Goal: Information Seeking & Learning: Check status

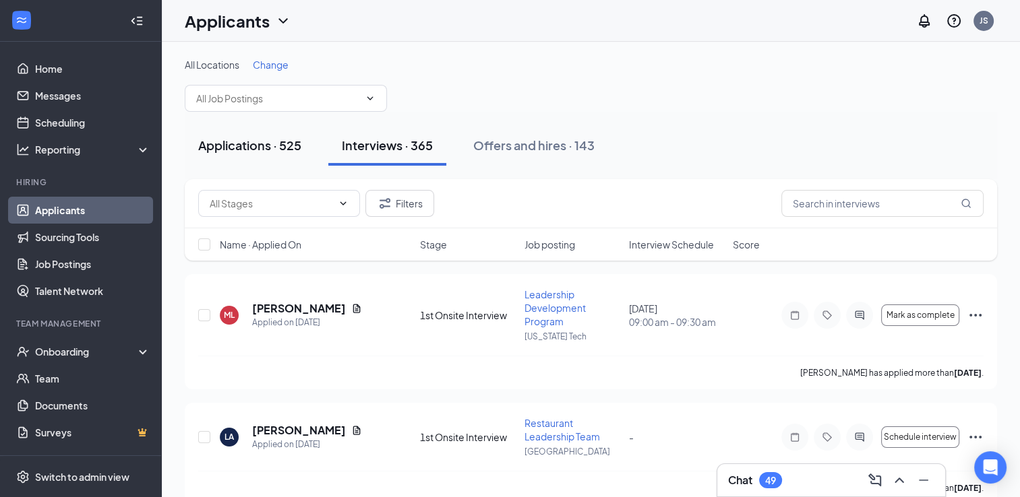
click at [265, 137] on div "Applications · 525" at bounding box center [249, 145] width 103 height 17
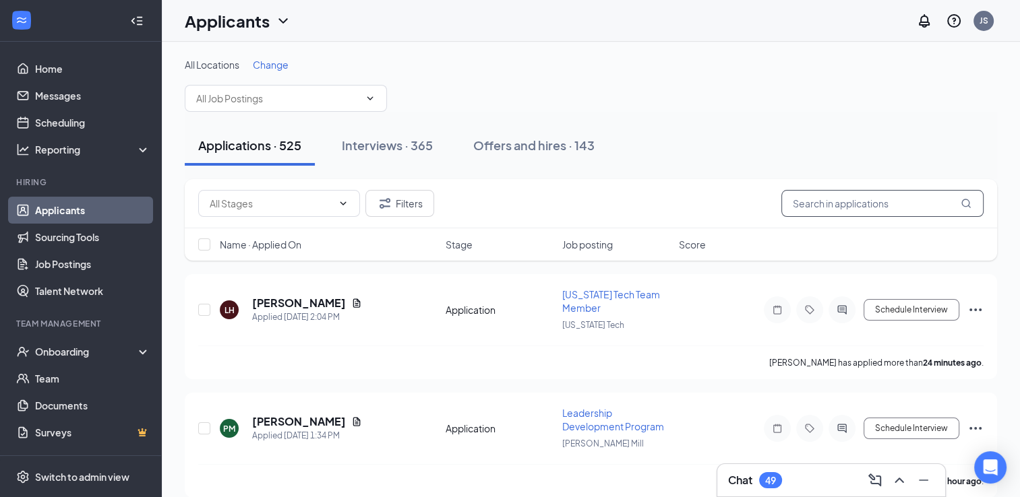
click at [875, 201] on input "text" at bounding box center [882, 203] width 202 height 27
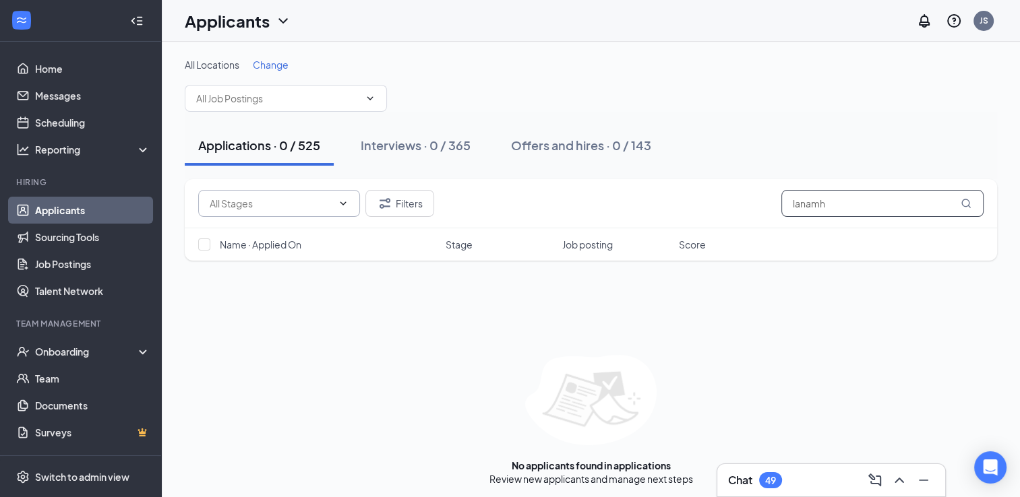
type input "lanamh"
click at [327, 204] on input "text" at bounding box center [271, 203] width 123 height 15
click at [410, 205] on button "Filters" at bounding box center [399, 203] width 69 height 27
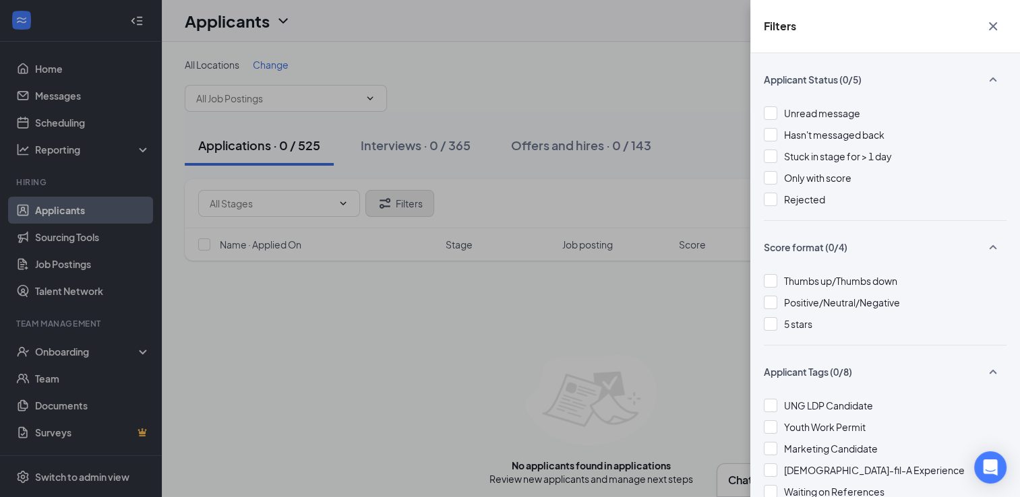
click at [410, 205] on div "Filters Applicant Status (0/5) Unread message Hasn't messaged back Stuck in sta…" at bounding box center [510, 248] width 1020 height 497
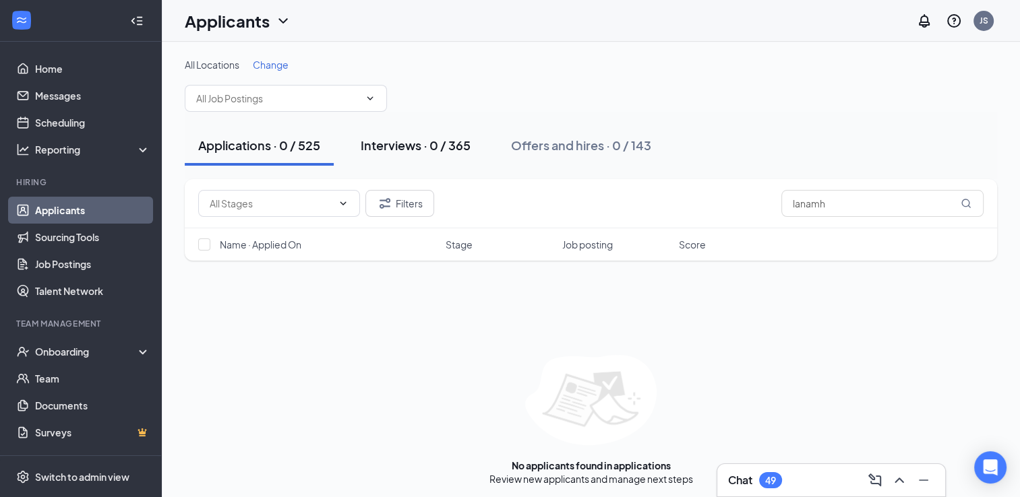
click at [408, 149] on div "Interviews · 0 / 365" at bounding box center [416, 145] width 110 height 17
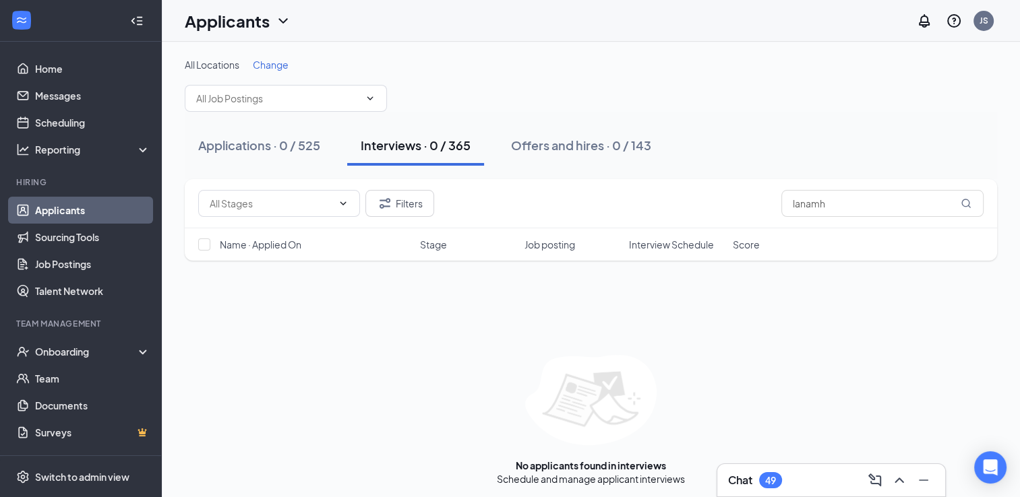
scroll to position [3, 0]
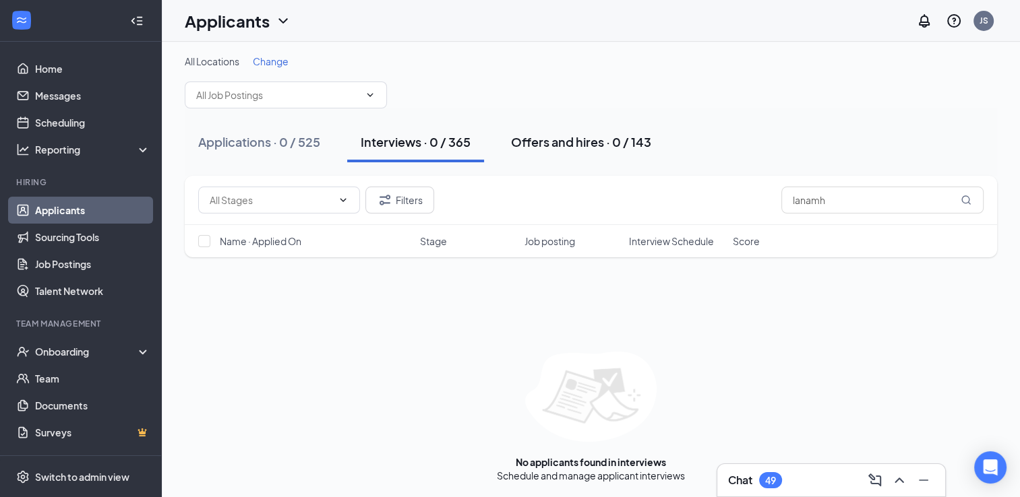
click at [590, 152] on button "Offers and hires · 0 / 143" at bounding box center [580, 142] width 167 height 40
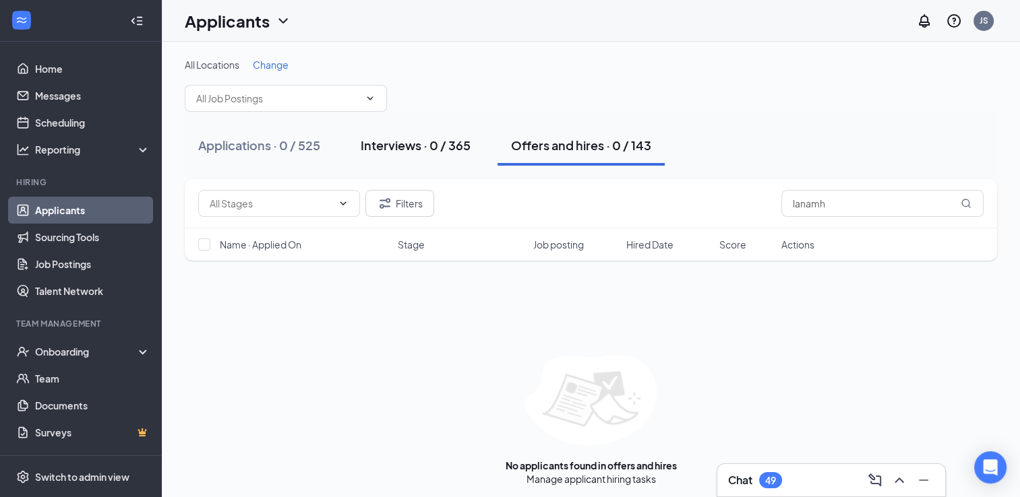
click at [466, 142] on div "Interviews · 0 / 365" at bounding box center [416, 145] width 110 height 17
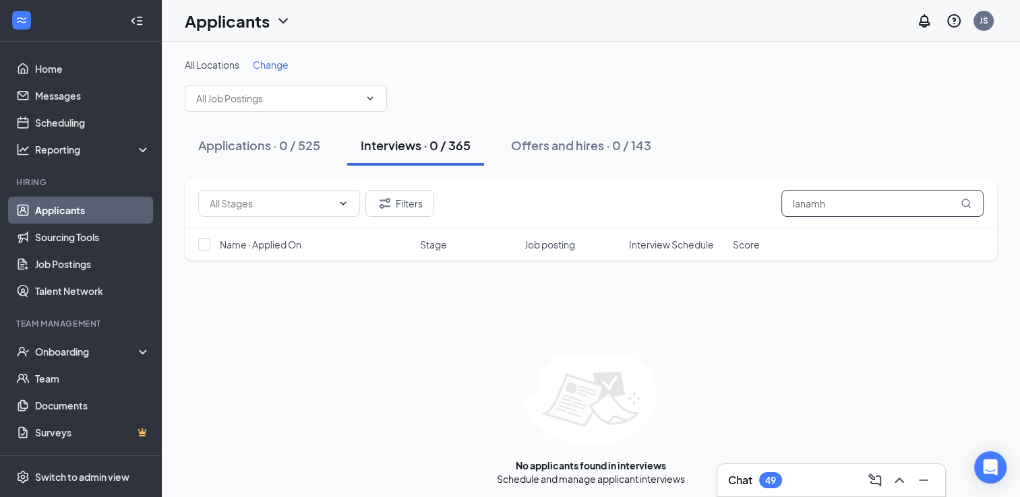
click at [887, 203] on input "lanamh" at bounding box center [882, 203] width 202 height 27
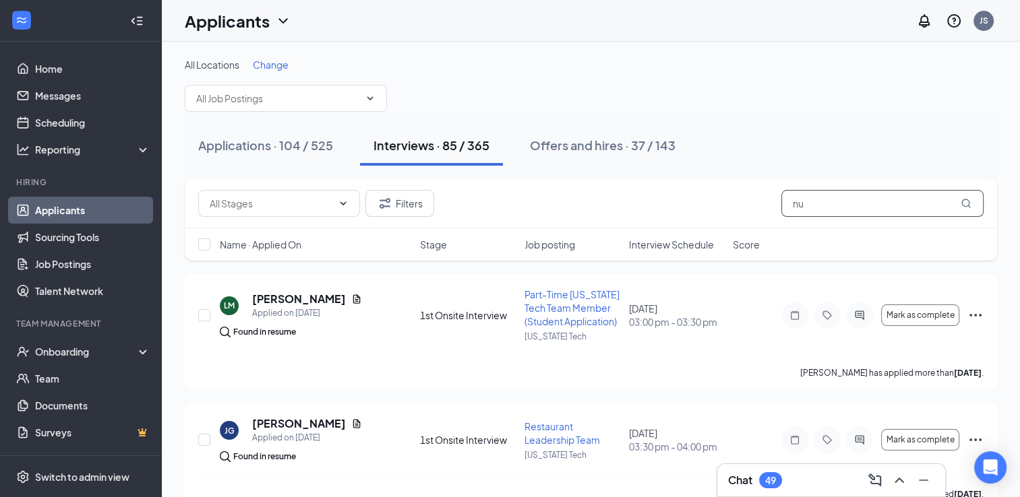
click at [887, 203] on input "nu" at bounding box center [882, 203] width 202 height 27
type input "n"
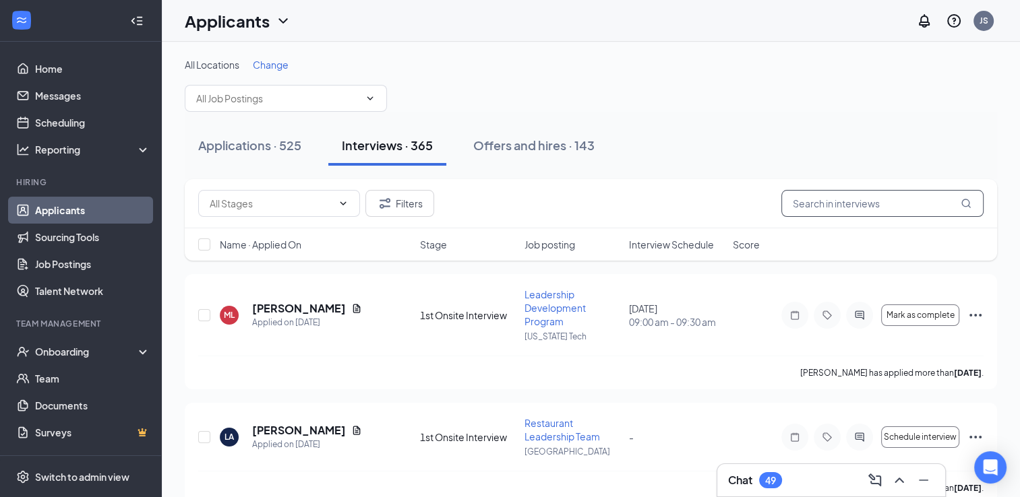
click at [887, 203] on input "text" at bounding box center [882, 203] width 202 height 27
click at [398, 204] on button "Filters" at bounding box center [399, 203] width 69 height 27
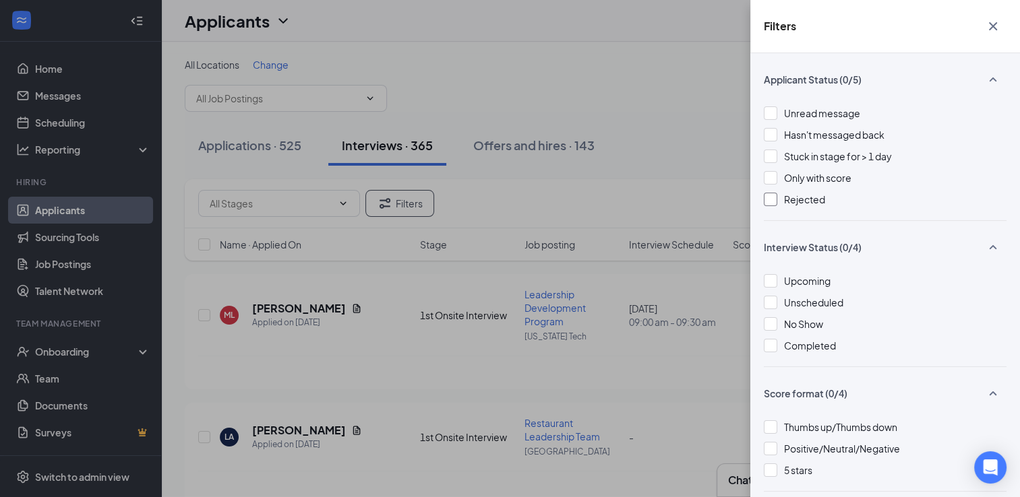
click at [765, 205] on div at bounding box center [769, 199] width 13 height 13
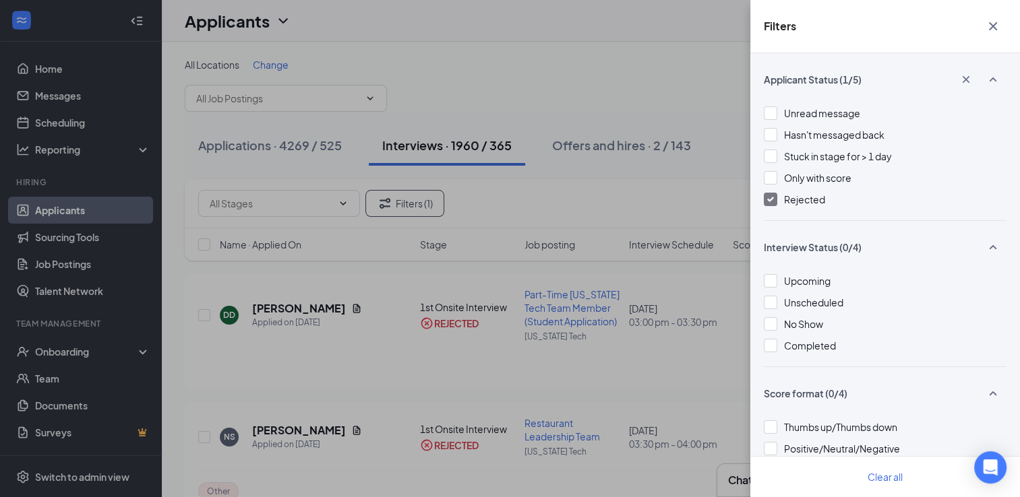
click at [706, 147] on div "Filters Applicant Status (1/5) Unread message Hasn't messaged back Stuck in sta…" at bounding box center [510, 248] width 1020 height 497
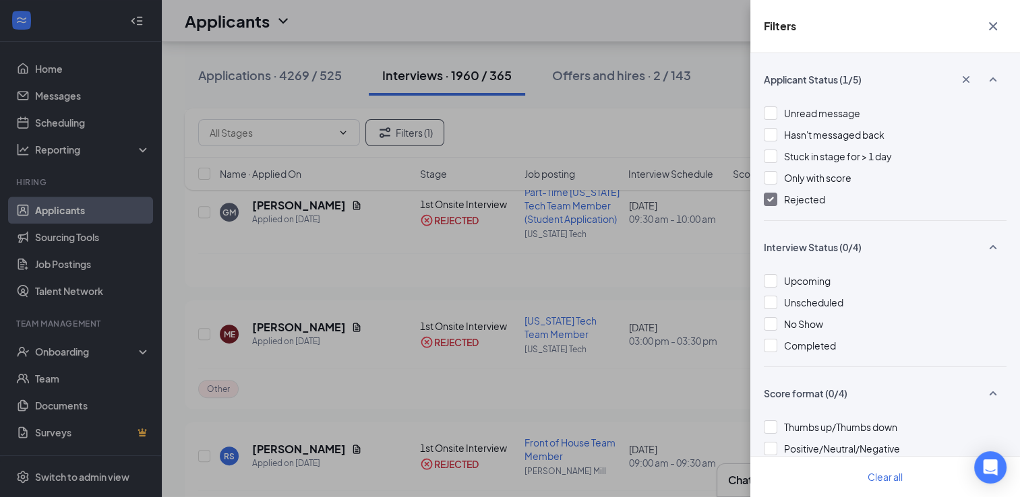
scroll to position [496, 0]
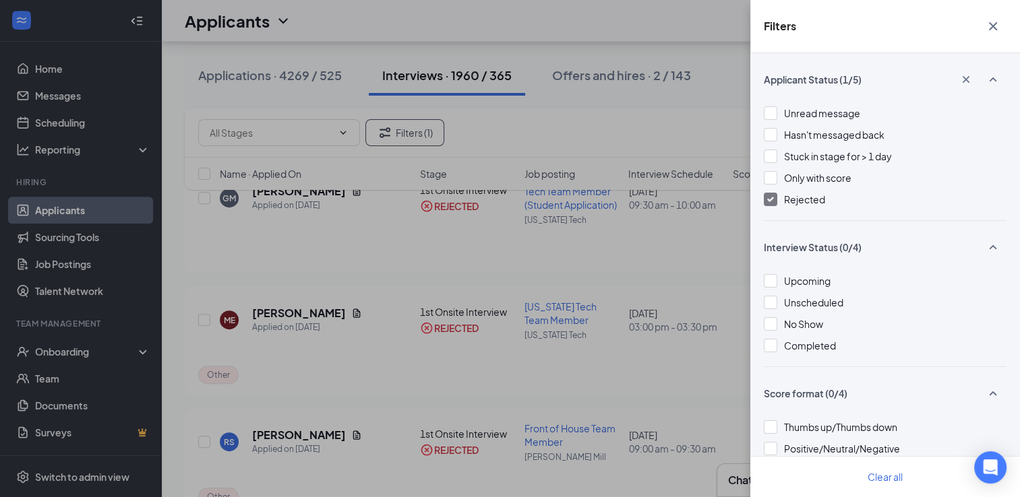
click at [715, 89] on div "Filters Applicant Status (1/5) Unread message Hasn't messaged back Stuck in sta…" at bounding box center [510, 248] width 1020 height 497
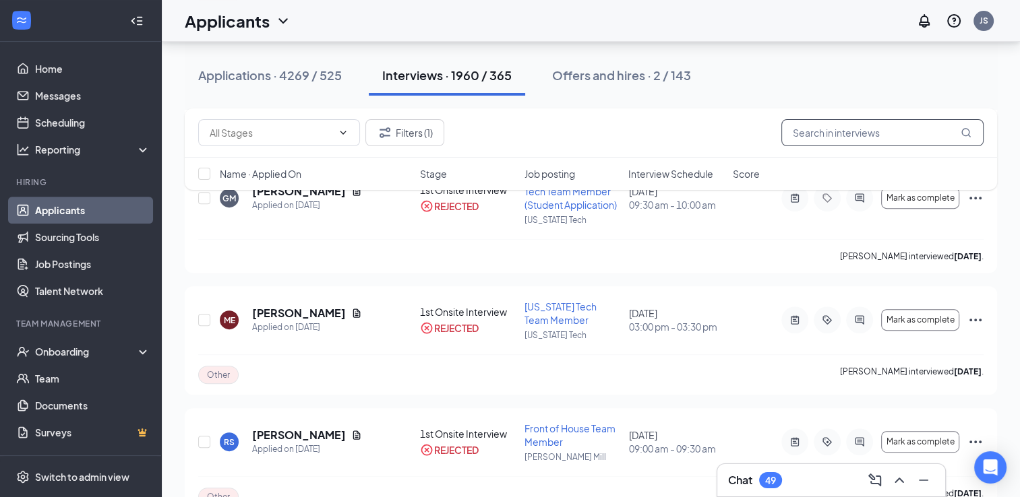
click at [901, 132] on input "text" at bounding box center [882, 132] width 202 height 27
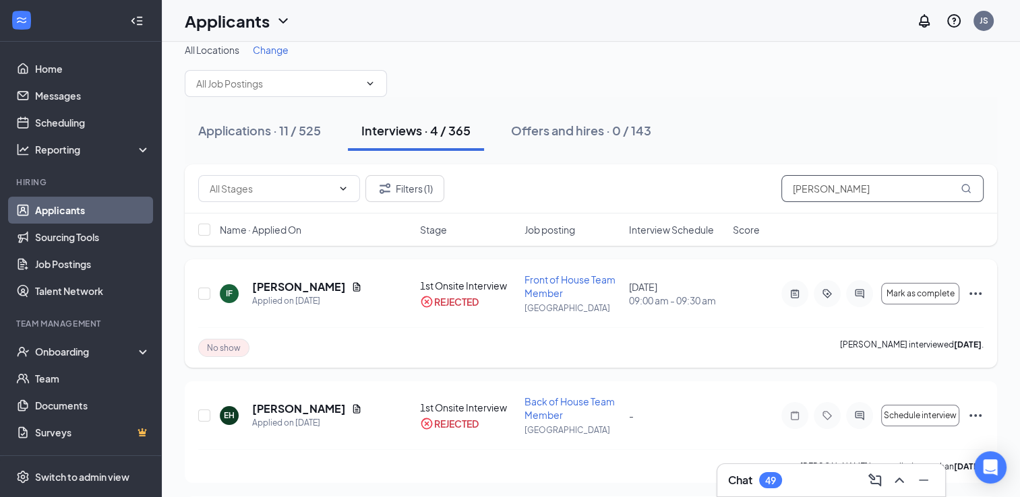
scroll to position [5, 0]
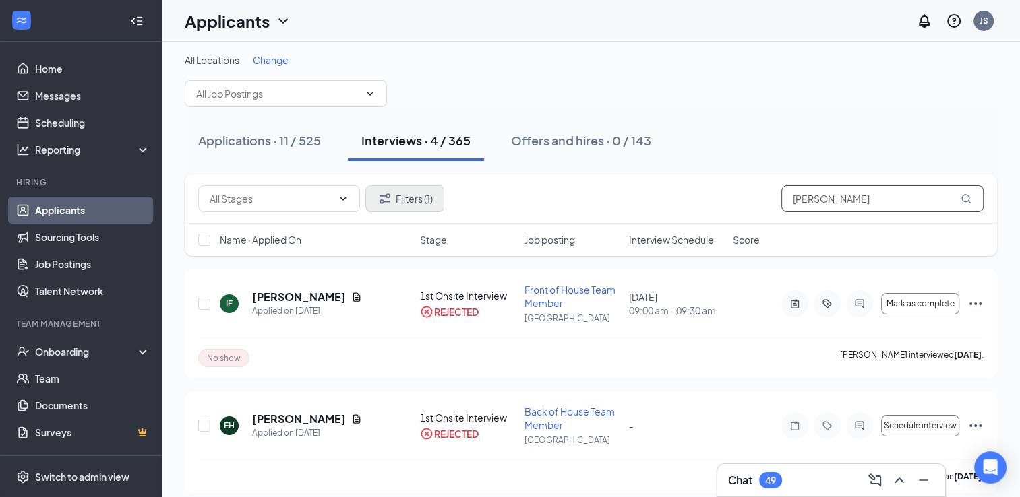
type input "[PERSON_NAME]"
click at [415, 202] on button "Filters (1)" at bounding box center [404, 198] width 79 height 27
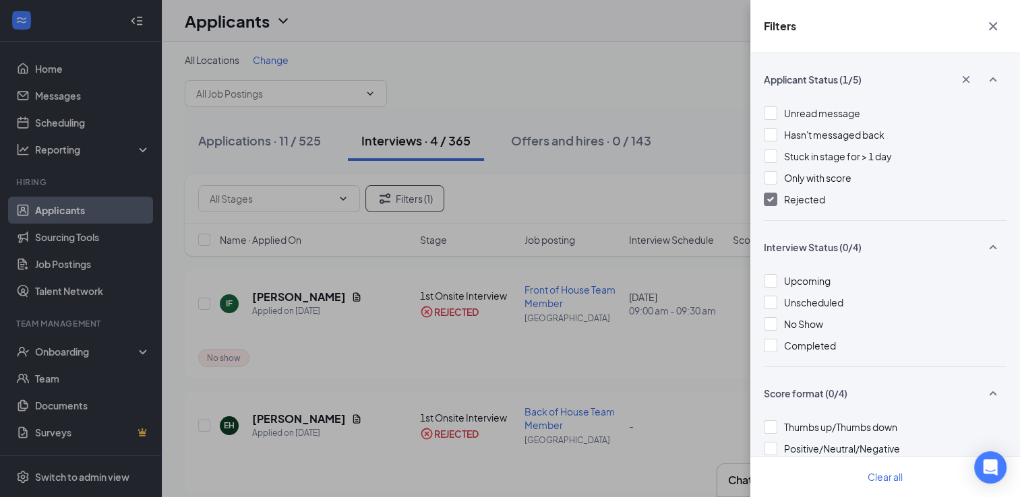
click at [774, 199] on div at bounding box center [769, 199] width 13 height 13
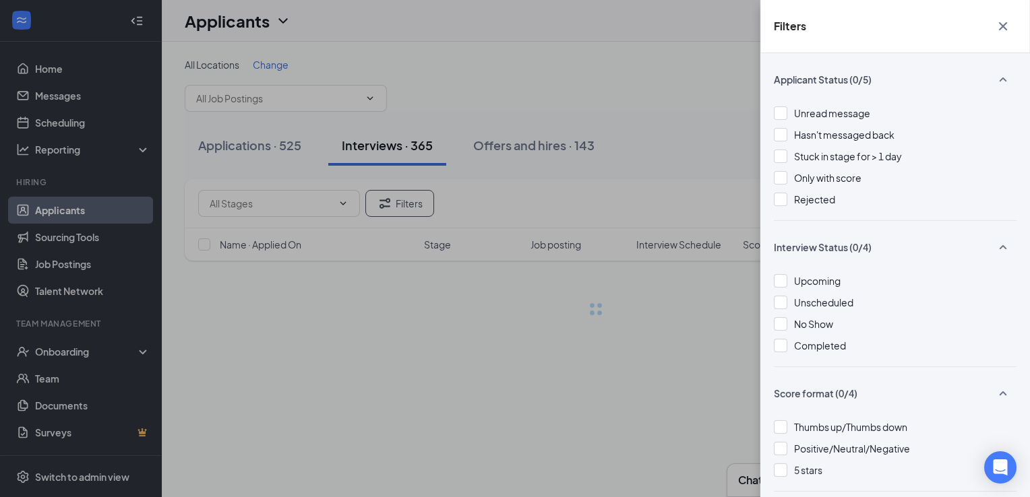
click at [688, 160] on div "Filters Applicant Status (0/5) Unread message Hasn't messaged back Stuck in sta…" at bounding box center [515, 248] width 1030 height 497
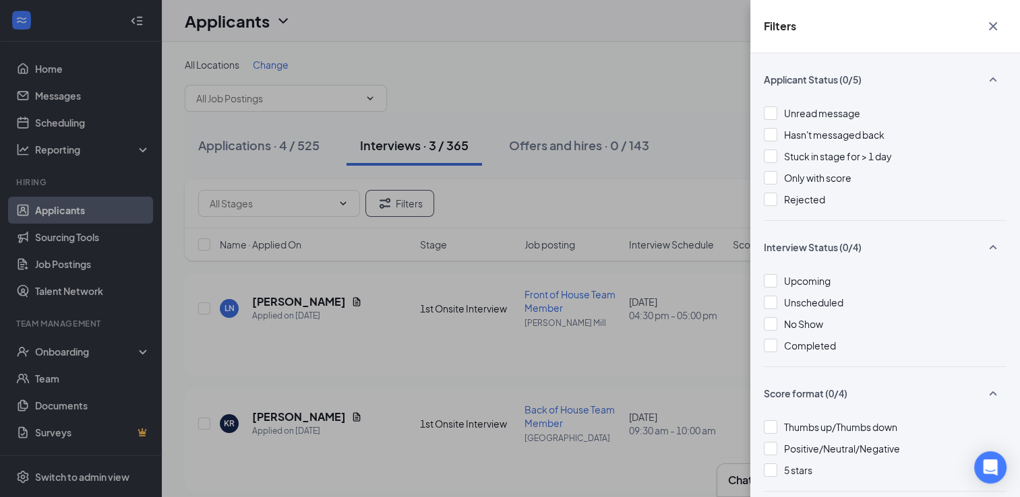
click at [691, 150] on div "Filters Applicant Status (0/5) Unread message Hasn't messaged back Stuck in sta…" at bounding box center [510, 248] width 1020 height 497
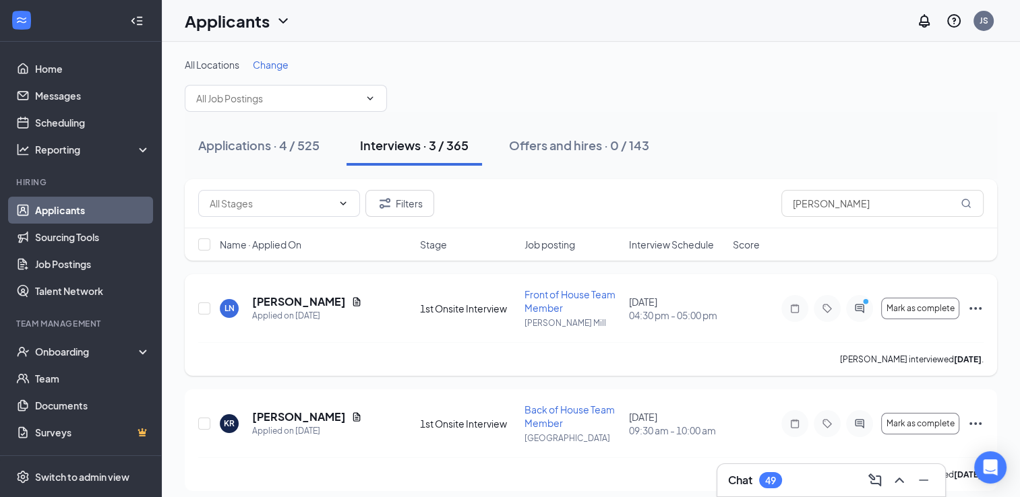
click at [856, 300] on div at bounding box center [859, 308] width 27 height 27
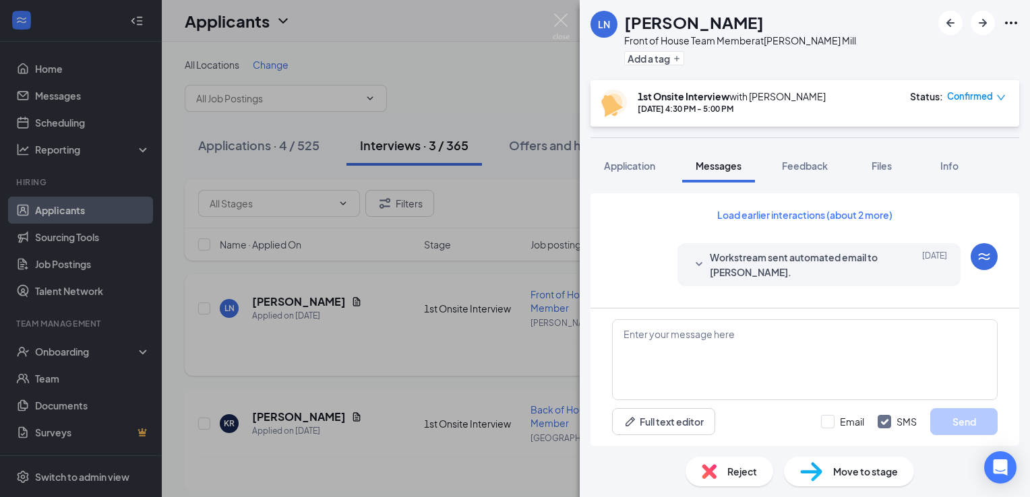
scroll to position [94, 0]
click at [491, 191] on div "LN [PERSON_NAME] Front of House Team Member at [PERSON_NAME] Mill Add a tag 1st…" at bounding box center [515, 248] width 1030 height 497
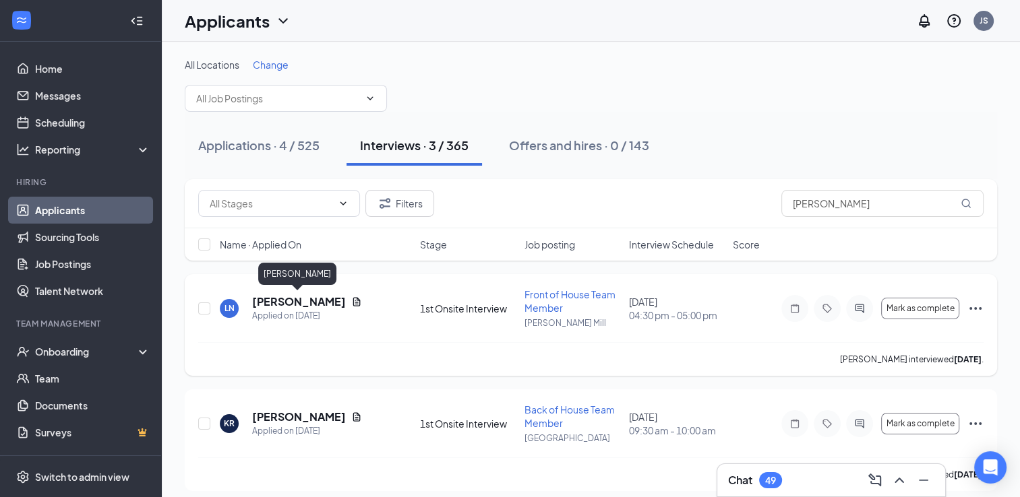
click at [294, 301] on h5 "[PERSON_NAME]" at bounding box center [299, 301] width 94 height 15
